Goal: Information Seeking & Learning: Compare options

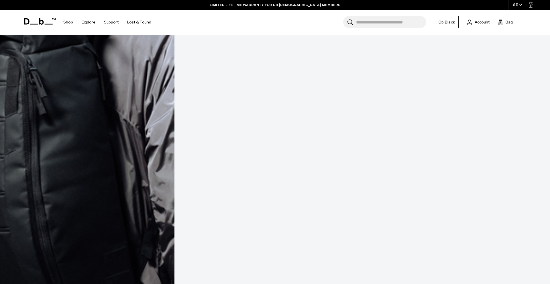
scroll to position [1005, 0]
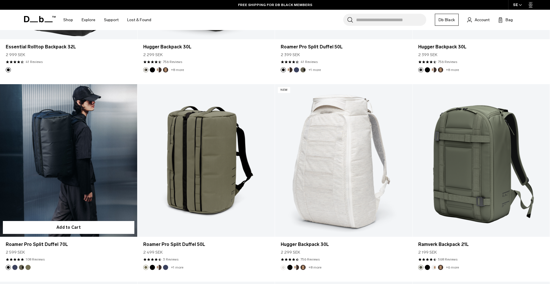
scroll to position [1071, 0]
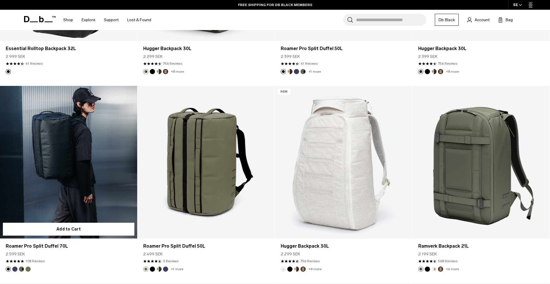
click at [37, 151] on link "Roamer Pro Split Duffel 70L" at bounding box center [68, 162] width 137 height 152
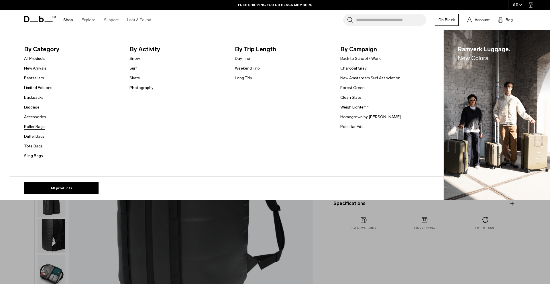
scroll to position [1, 0]
click at [38, 128] on link "Roller Bags" at bounding box center [34, 127] width 21 height 6
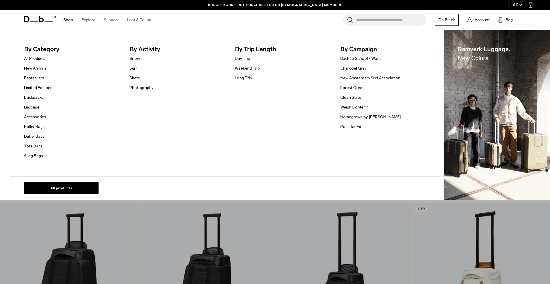
click at [34, 148] on link "Tote Bags" at bounding box center [33, 146] width 19 height 6
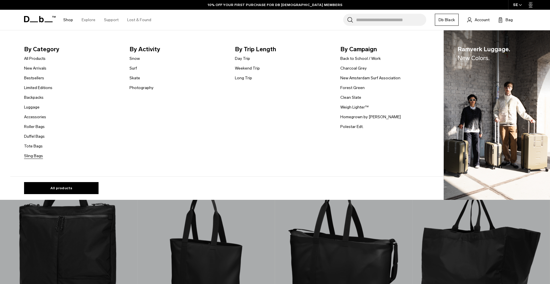
click at [32, 157] on link "Sling Bags" at bounding box center [33, 156] width 19 height 6
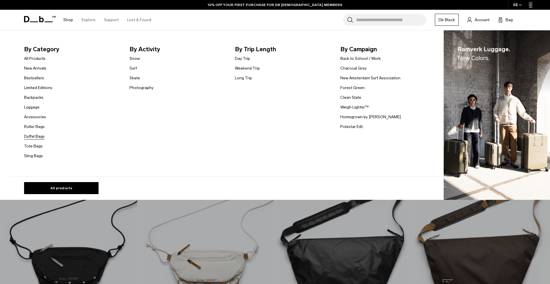
click at [37, 134] on link "Duffel Bags" at bounding box center [34, 136] width 21 height 6
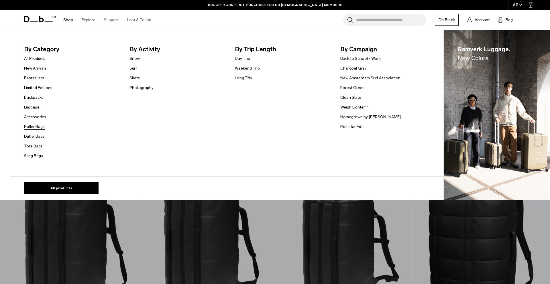
click at [38, 126] on link "Roller Bags" at bounding box center [34, 127] width 21 height 6
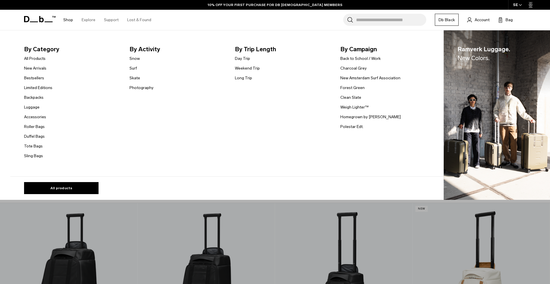
scroll to position [1, 0]
click at [32, 107] on link "Luggage" at bounding box center [31, 107] width 15 height 6
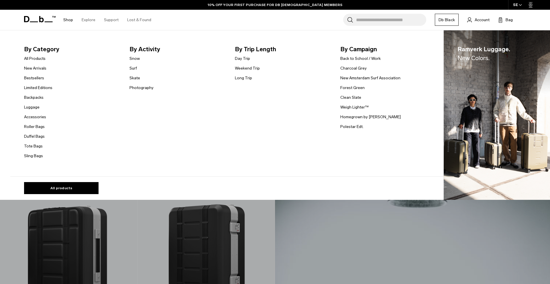
click at [36, 122] on ul "All Products New Arrivals Bestsellers Limited Editions Backpacks [GEOGRAPHIC_DA…" at bounding box center [38, 107] width 28 height 104
click at [36, 126] on link "Roller Bags" at bounding box center [34, 127] width 21 height 6
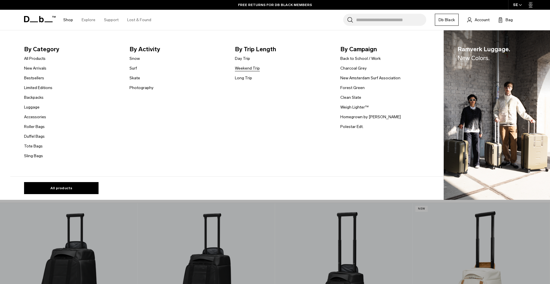
click at [250, 69] on link "Weekend Trip" at bounding box center [247, 68] width 25 height 6
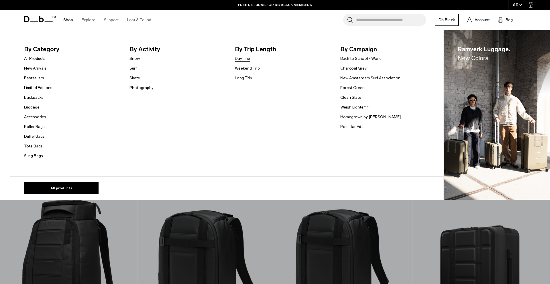
click at [246, 58] on link "Day Trip" at bounding box center [242, 59] width 15 height 6
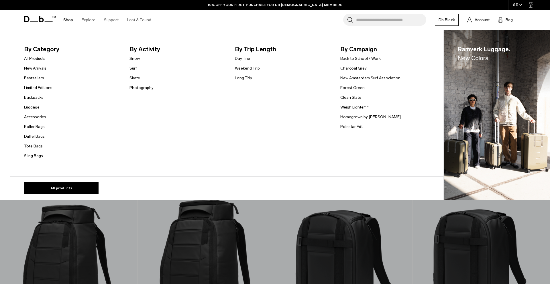
click at [241, 80] on link "Long Trip" at bounding box center [243, 78] width 17 height 6
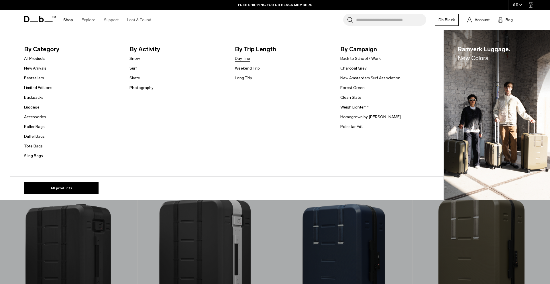
click at [244, 59] on link "Day Trip" at bounding box center [242, 59] width 15 height 6
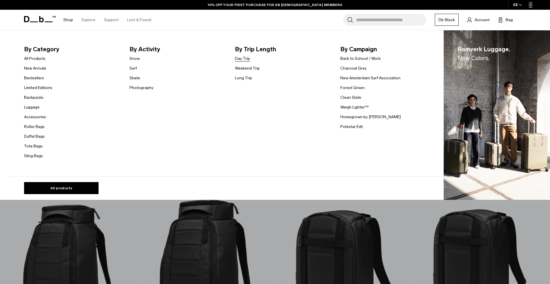
click at [241, 58] on link "Day Trip" at bounding box center [242, 59] width 15 height 6
click at [239, 78] on link "Long Trip" at bounding box center [243, 78] width 17 height 6
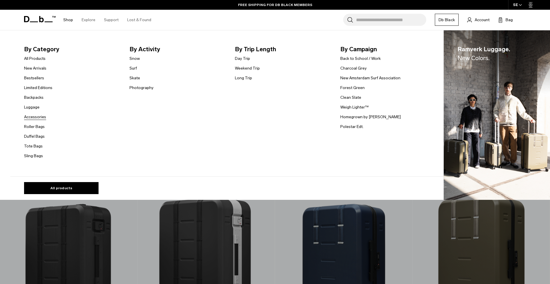
click at [39, 116] on link "Accessories" at bounding box center [35, 117] width 22 height 6
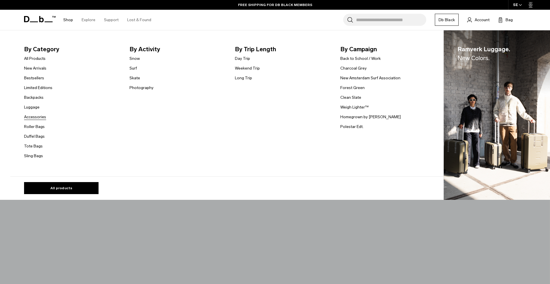
click at [42, 117] on link "Accessories" at bounding box center [35, 117] width 22 height 6
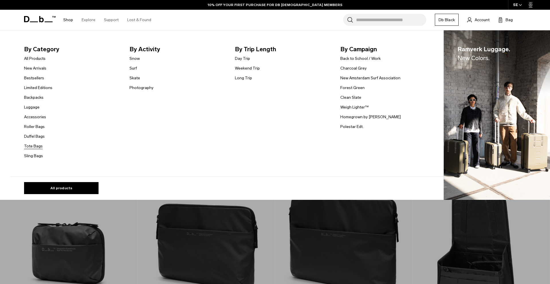
click at [35, 147] on link "Tote Bags" at bounding box center [33, 146] width 19 height 6
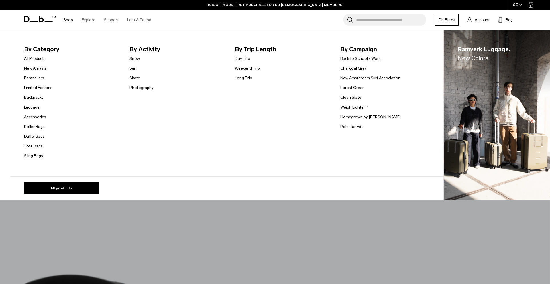
click at [35, 157] on link "Sling Bags" at bounding box center [33, 156] width 19 height 6
click at [32, 97] on link "Backpacks" at bounding box center [33, 98] width 19 height 6
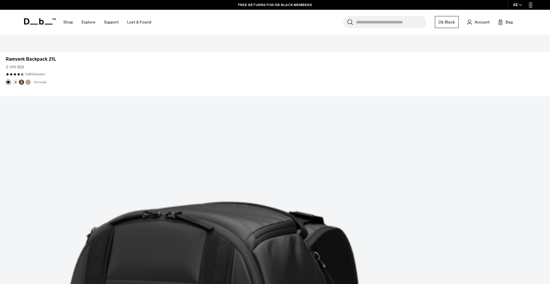
scroll to position [2042, 0]
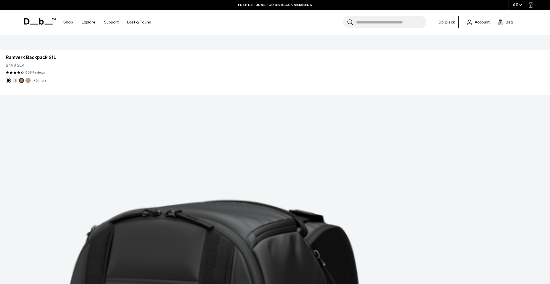
drag, startPoint x: 272, startPoint y: 121, endPoint x: 248, endPoint y: 138, distance: 29.6
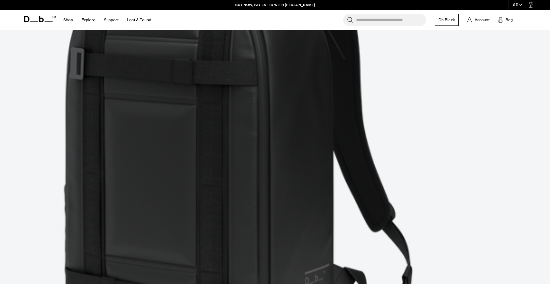
scroll to position [2283, 0]
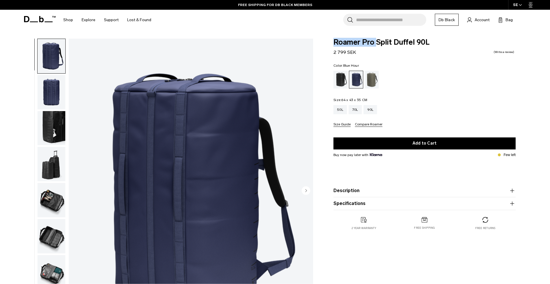
drag, startPoint x: 332, startPoint y: 42, endPoint x: 378, endPoint y: 42, distance: 46.1
click at [378, 42] on div "Roamer Pro Split Duffel 90L 2 799 SEK 0.0 star rating Write a review Color: Blu…" at bounding box center [424, 140] width 217 height 203
click at [397, 42] on span "Roamer Pro Split Duffel 90L" at bounding box center [424, 42] width 182 height 7
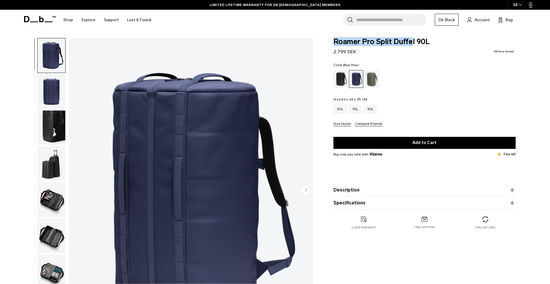
drag, startPoint x: 335, startPoint y: 42, endPoint x: 413, endPoint y: 43, distance: 77.9
click at [413, 43] on div "Roamer Pro Split Duffel 90L 2 799 SEK 0.0 star rating Write a review Color: Blu…" at bounding box center [424, 139] width 217 height 203
click at [411, 59] on form "Roamer Pro Split Duffel 90L 2 799 SEK 0.0 star rating Write a review Color: Blu…" at bounding box center [424, 124] width 182 height 172
drag, startPoint x: 333, startPoint y: 42, endPoint x: 373, endPoint y: 41, distance: 40.4
click at [373, 41] on div "Roamer Pro Split Duffel 90L 2 799 SEK 0.0 star rating Write a review Color: Blu…" at bounding box center [424, 139] width 217 height 203
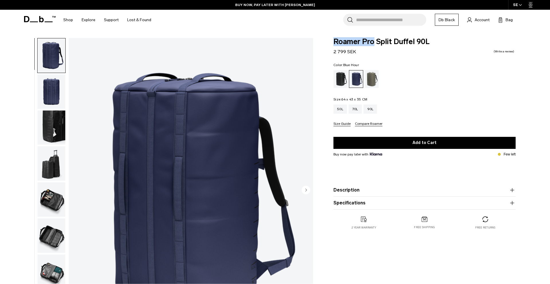
copy span "Roamer Pro"
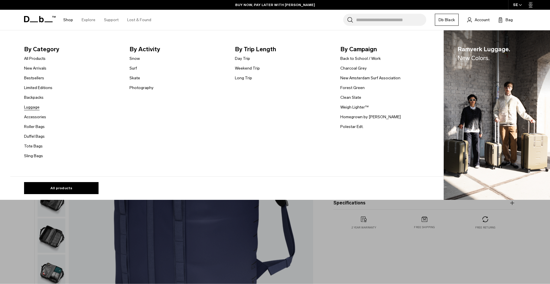
click at [32, 108] on link "Luggage" at bounding box center [31, 107] width 15 height 6
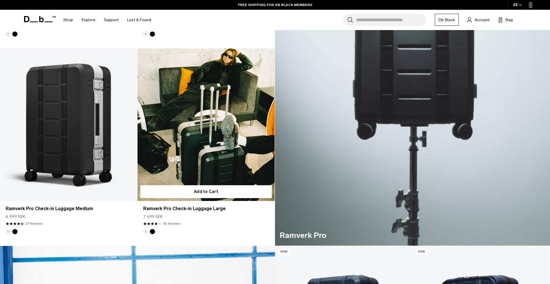
scroll to position [316, 0]
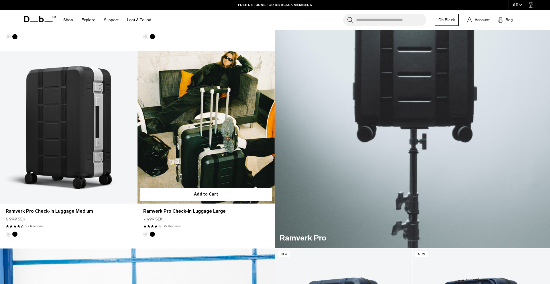
click at [162, 156] on link "Ramverk Pro Check-in Luggage Large" at bounding box center [206, 127] width 137 height 152
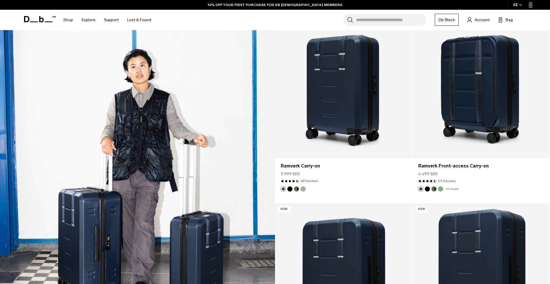
scroll to position [557, 0]
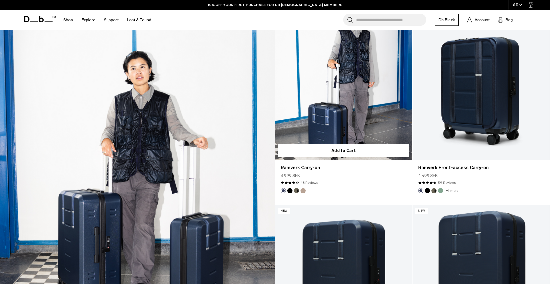
click at [327, 122] on link "Ramverk Carry-on" at bounding box center [343, 84] width 137 height 152
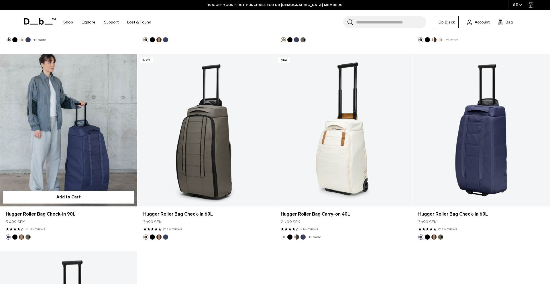
scroll to position [2485, 0]
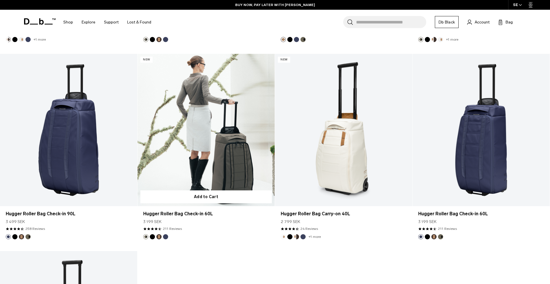
click at [190, 156] on link "Hugger Roller Bag Check-in 60L" at bounding box center [206, 130] width 137 height 152
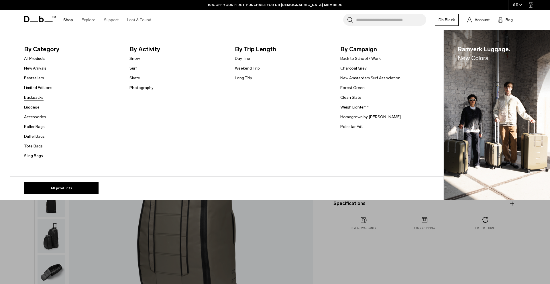
click at [36, 97] on link "Backpacks" at bounding box center [33, 98] width 19 height 6
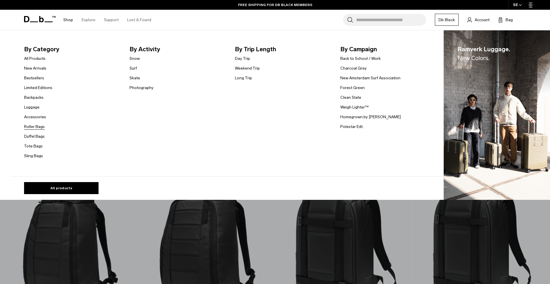
click at [30, 127] on link "Roller Bags" at bounding box center [34, 127] width 21 height 6
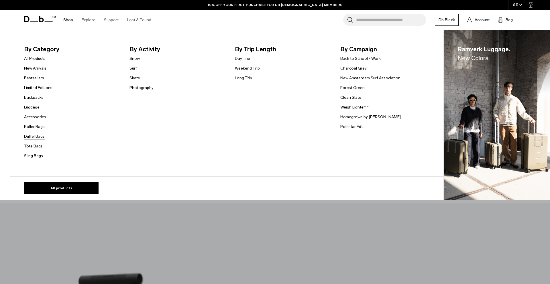
click at [34, 137] on link "Duffel Bags" at bounding box center [34, 136] width 21 height 6
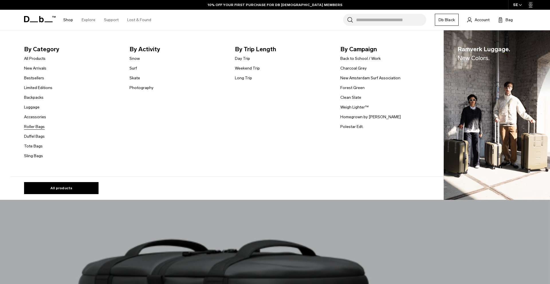
click at [35, 127] on link "Roller Bags" at bounding box center [34, 127] width 21 height 6
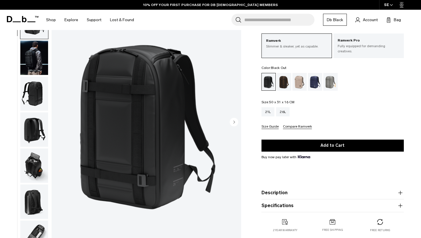
click at [32, 166] on img "button" at bounding box center [34, 166] width 28 height 34
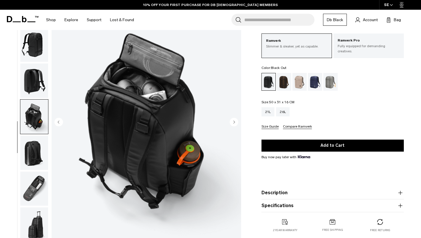
scroll to position [50, 0]
